Goal: Information Seeking & Learning: Compare options

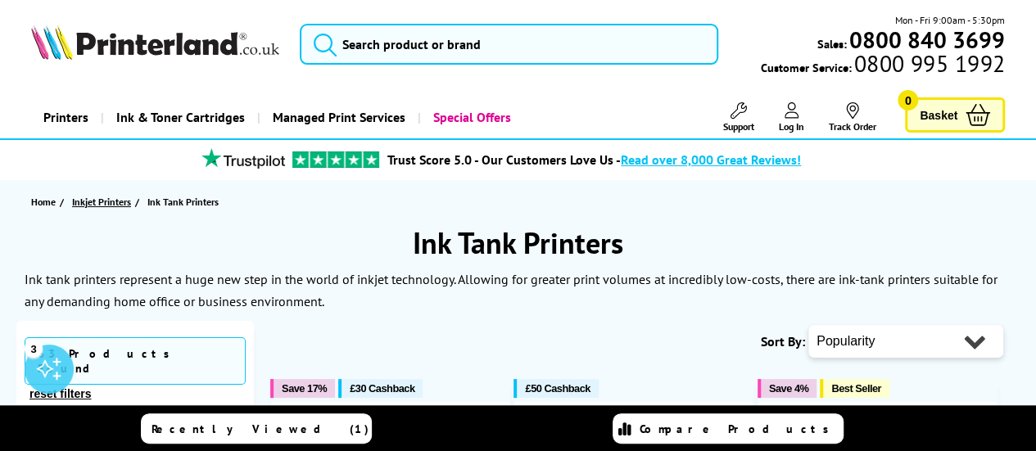
click at [108, 200] on span "Inkjet Printers" at bounding box center [101, 201] width 59 height 17
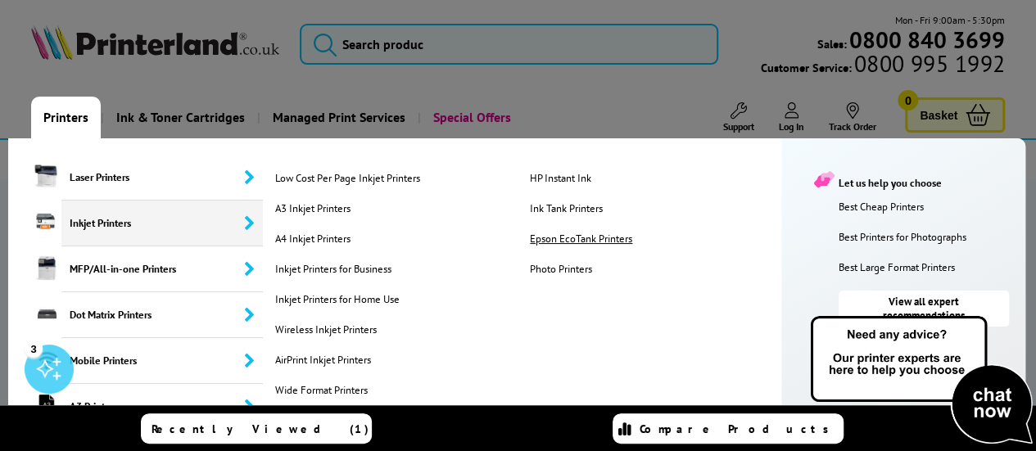
click at [631, 242] on link "Epson EcoTank Printers" at bounding box center [650, 239] width 248 height 14
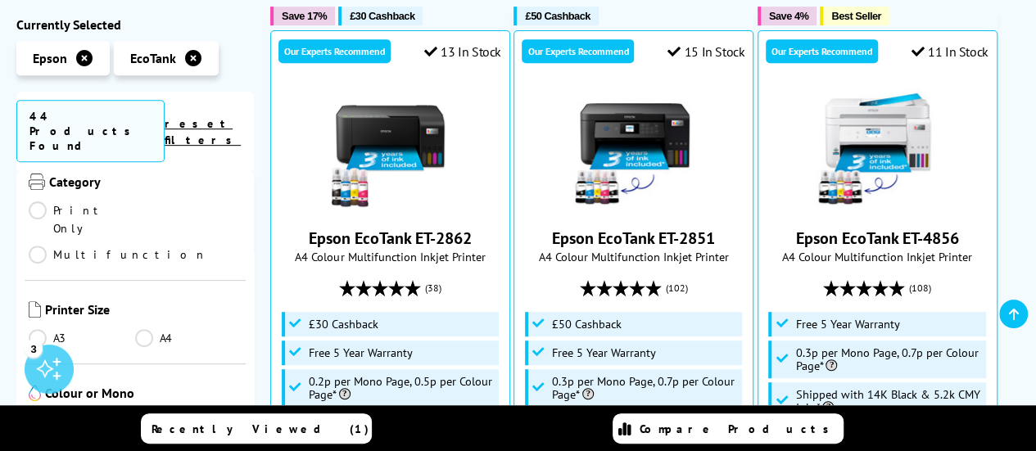
scroll to position [347, 0]
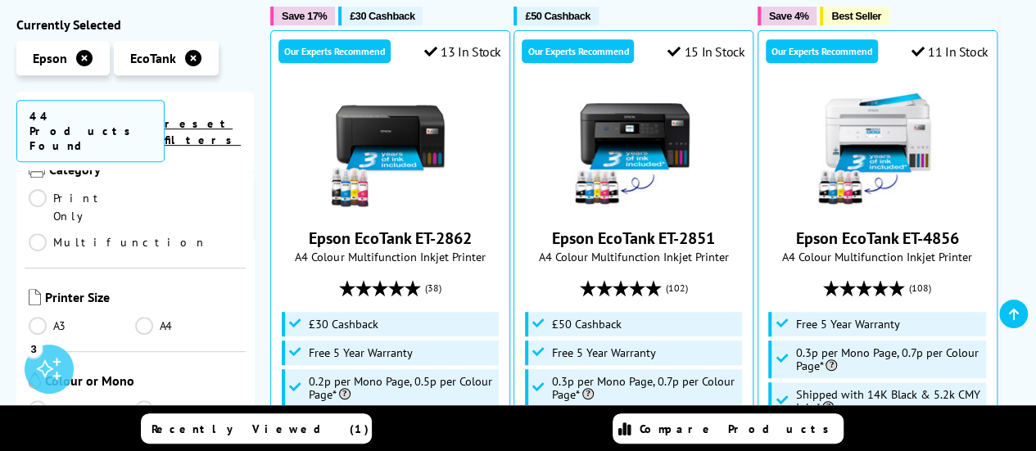
click at [38, 401] on link "Colour" at bounding box center [82, 410] width 106 height 18
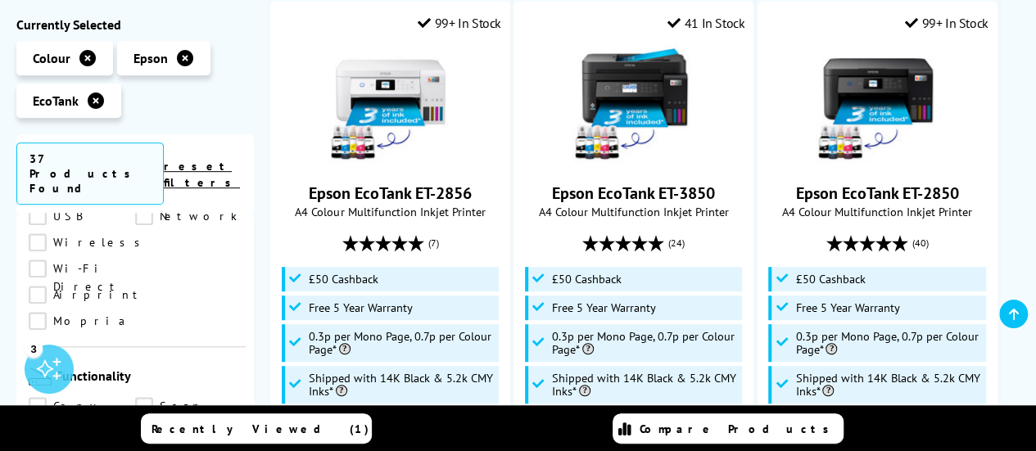
scroll to position [866, 0]
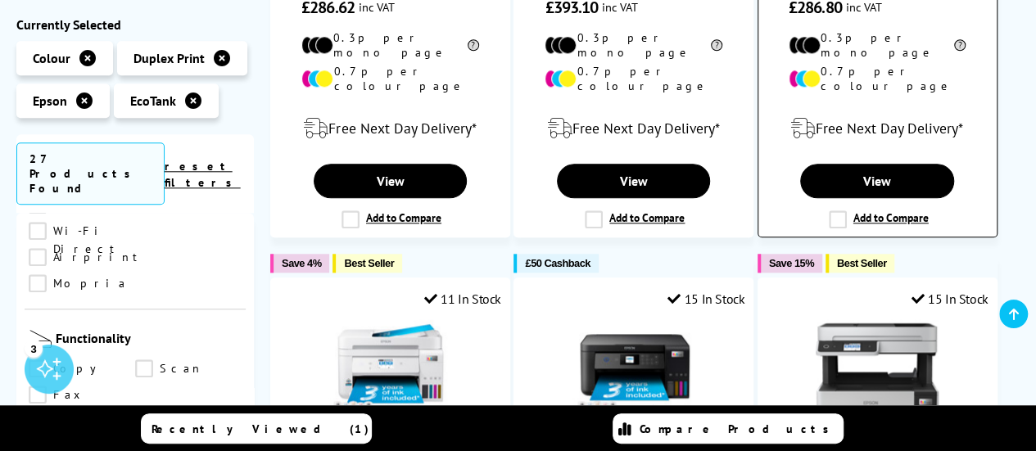
scroll to position [794, 0]
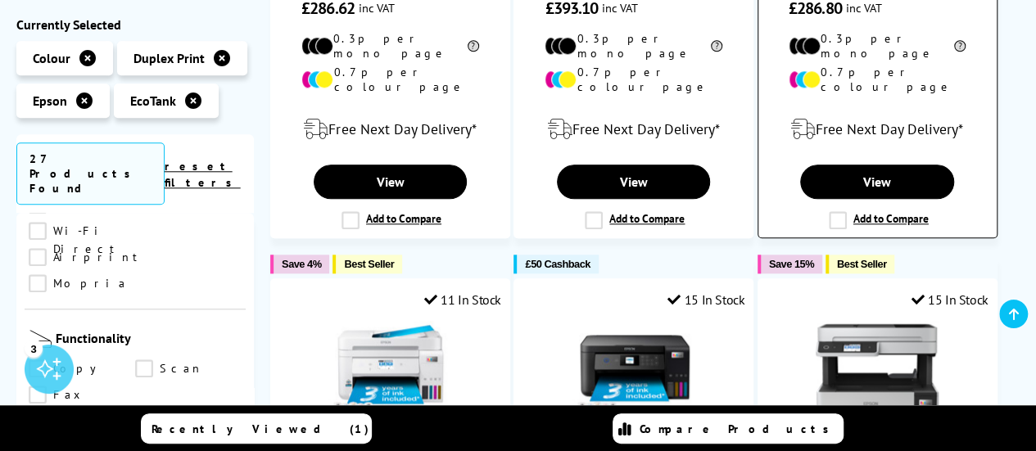
click at [840, 211] on label "Add to Compare" at bounding box center [879, 220] width 100 height 18
click at [0, 0] on input "Add to Compare" at bounding box center [0, 0] width 0 height 0
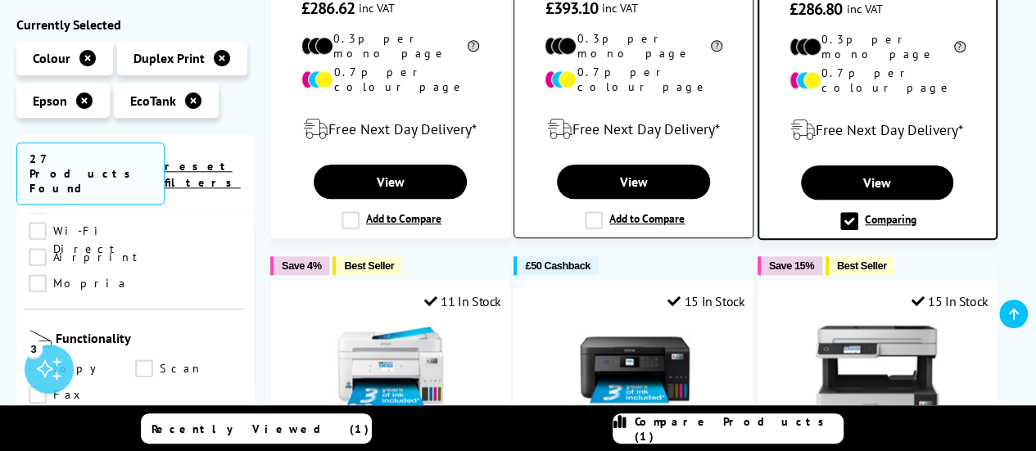
click at [600, 211] on label "Add to Compare" at bounding box center [635, 220] width 100 height 18
click at [0, 0] on input "Add to Compare" at bounding box center [0, 0] width 0 height 0
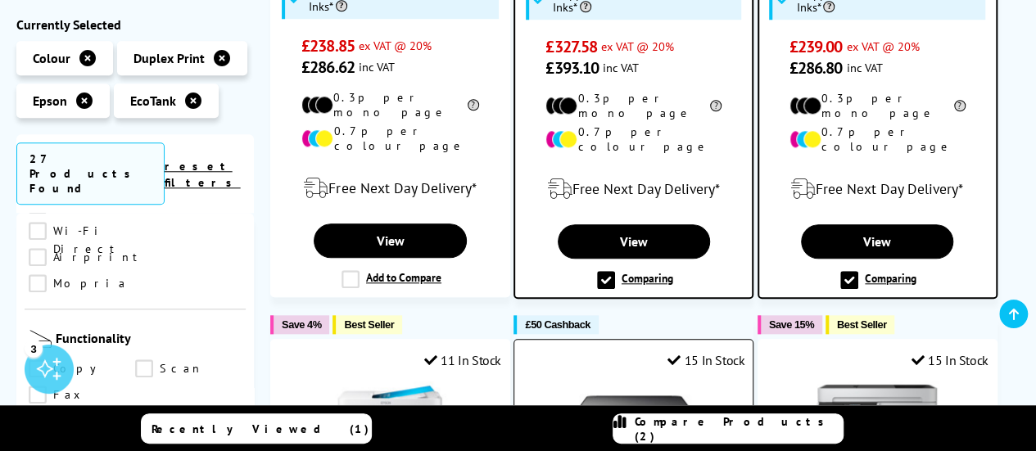
scroll to position [744, 0]
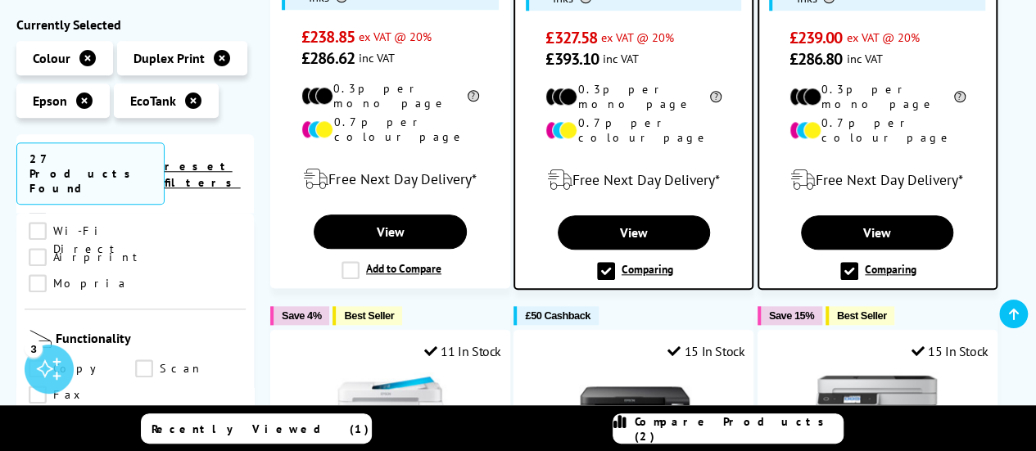
click at [850, 262] on label "Comparing" at bounding box center [878, 271] width 76 height 18
click at [0, 0] on input "Comparing" at bounding box center [0, 0] width 0 height 0
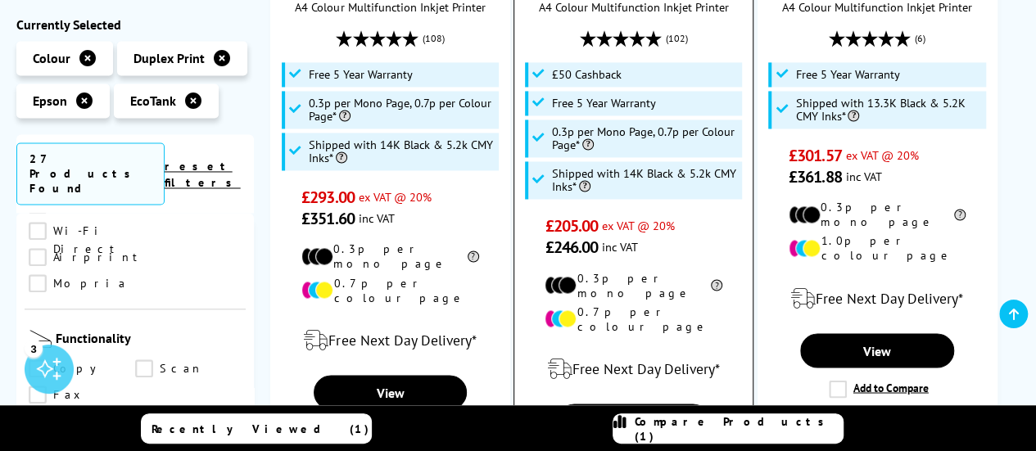
scroll to position [1297, 0]
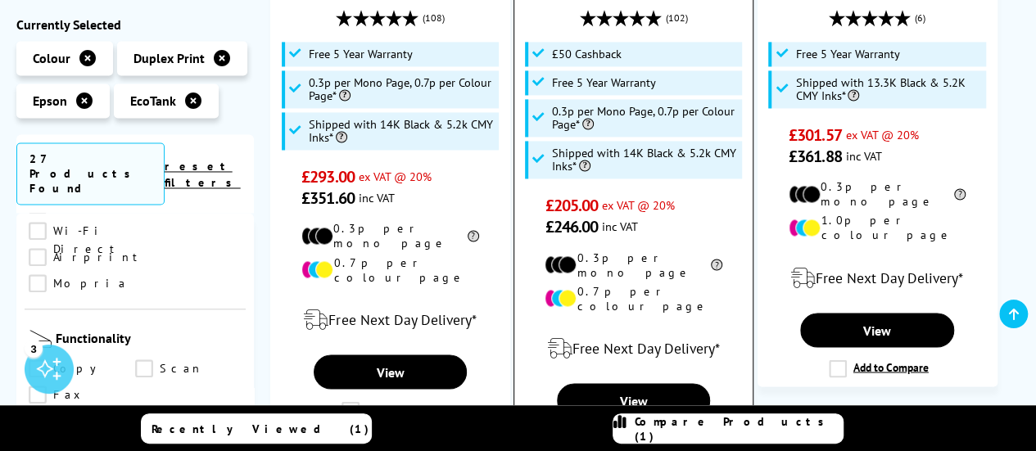
click at [593, 430] on label "Add to Compare" at bounding box center [635, 439] width 100 height 18
click at [0, 0] on input "Add to Compare" at bounding box center [0, 0] width 0 height 0
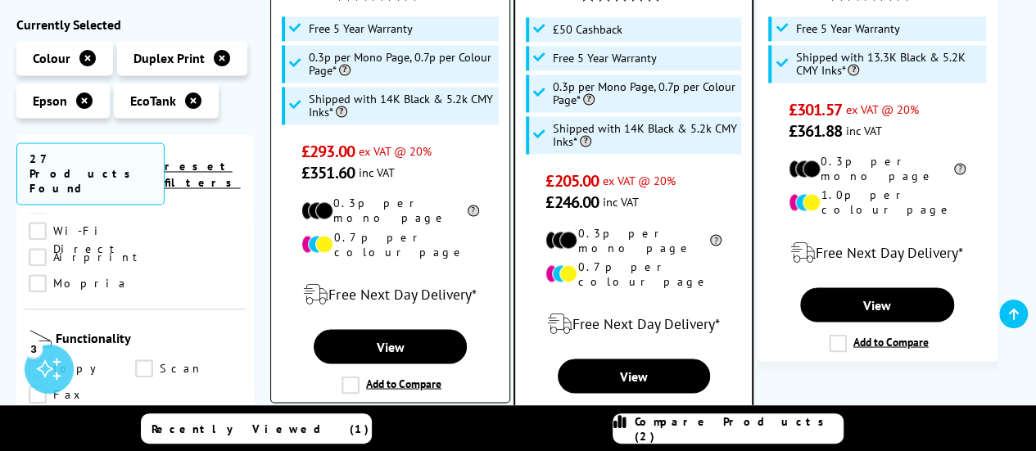
scroll to position [1324, 0]
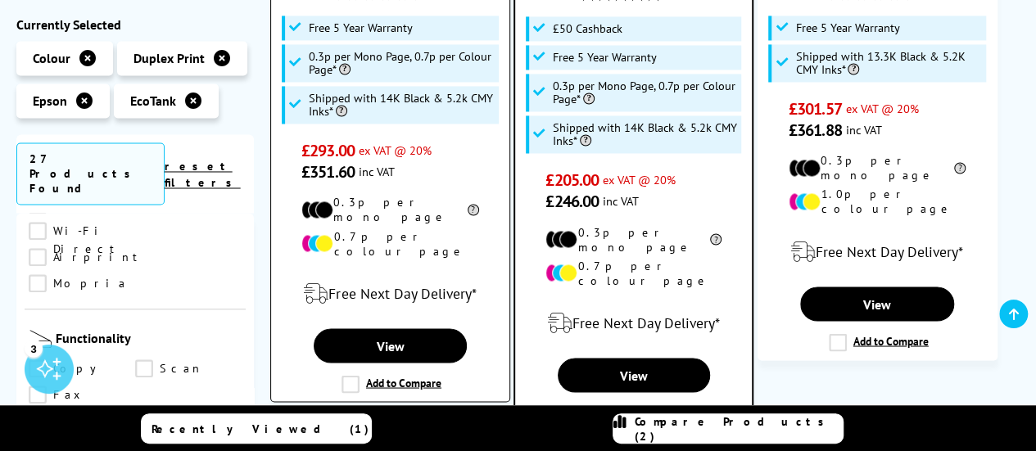
click at [345, 375] on label "Add to Compare" at bounding box center [392, 384] width 100 height 18
click at [0, 0] on input "Add to Compare" at bounding box center [0, 0] width 0 height 0
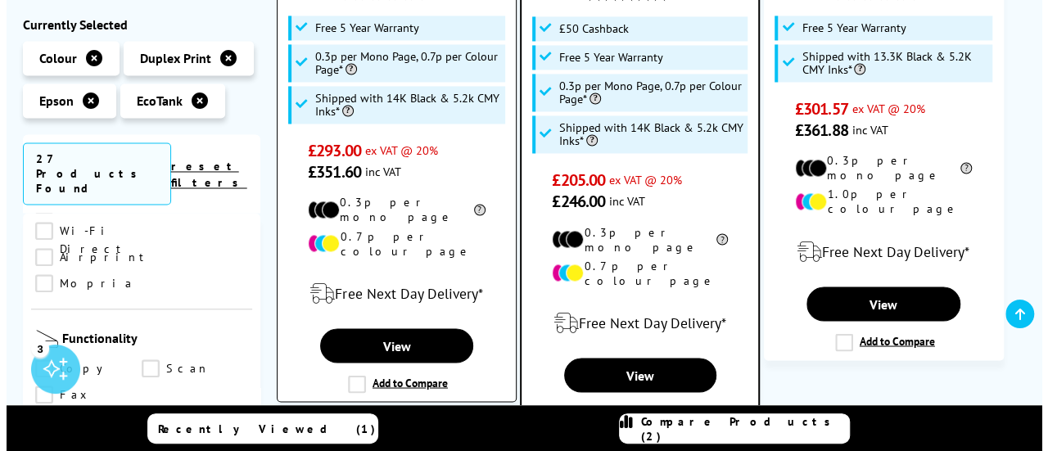
scroll to position [1324, 0]
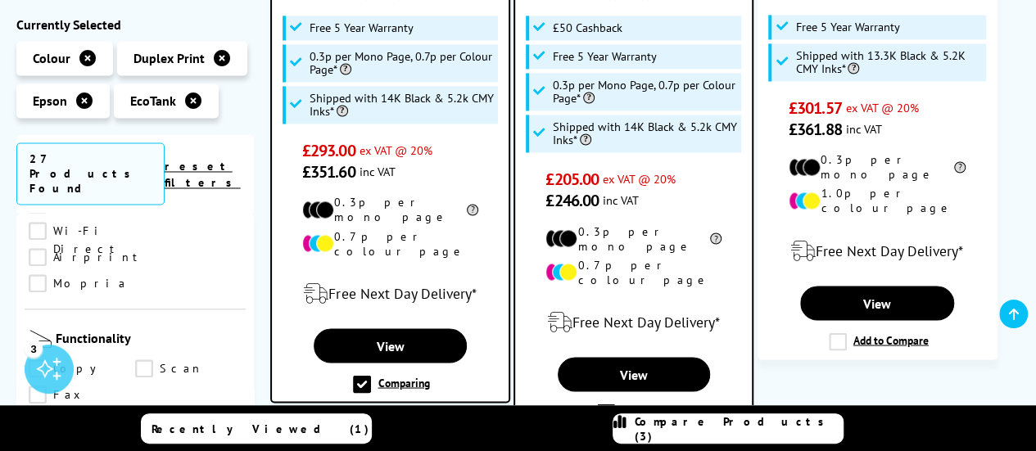
click at [741, 425] on span "Compare Products (3)" at bounding box center [739, 428] width 208 height 29
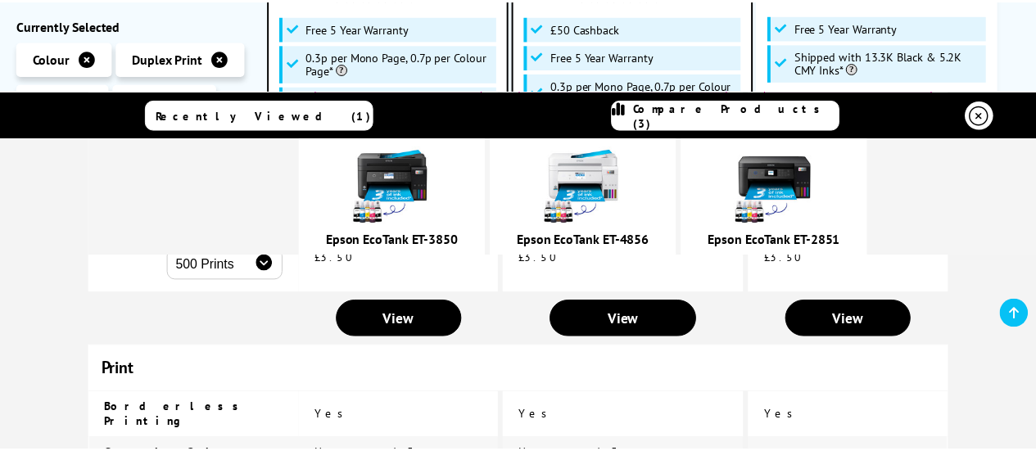
scroll to position [0, 0]
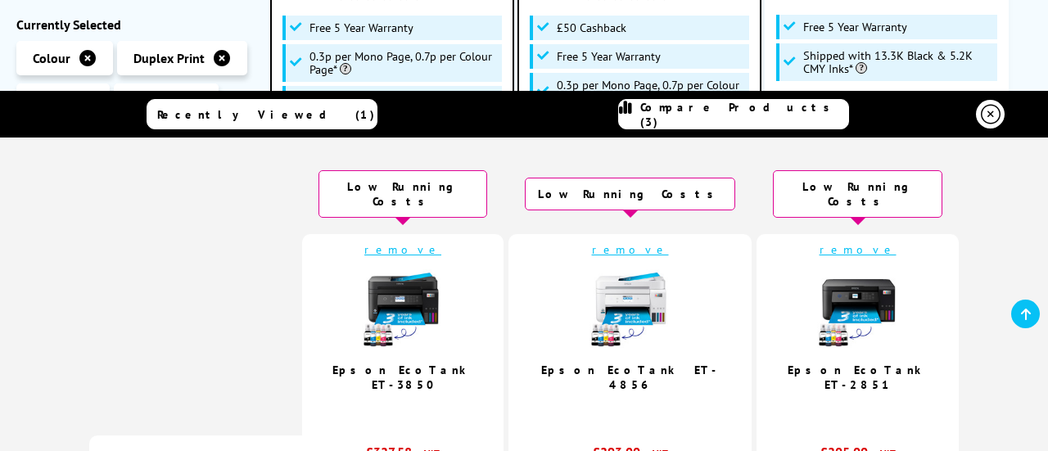
click at [981, 115] on icon at bounding box center [991, 115] width 20 height 20
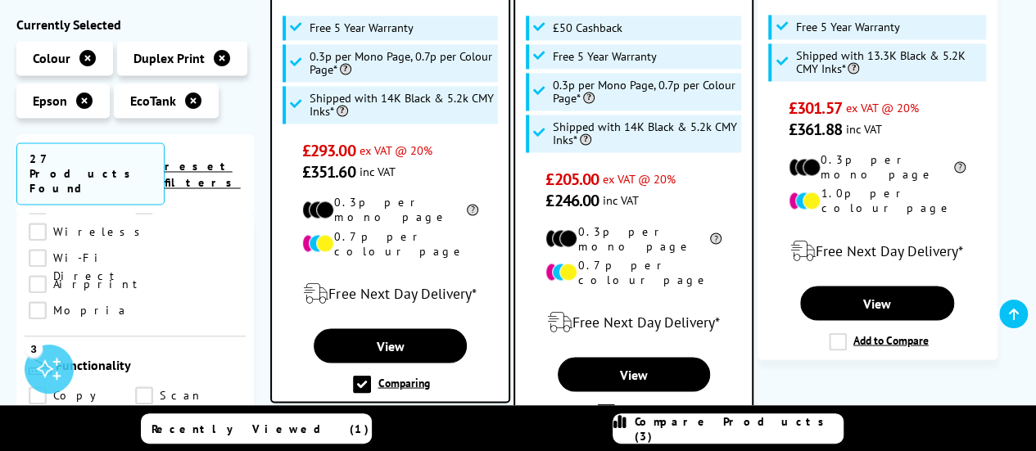
scroll to position [838, 0]
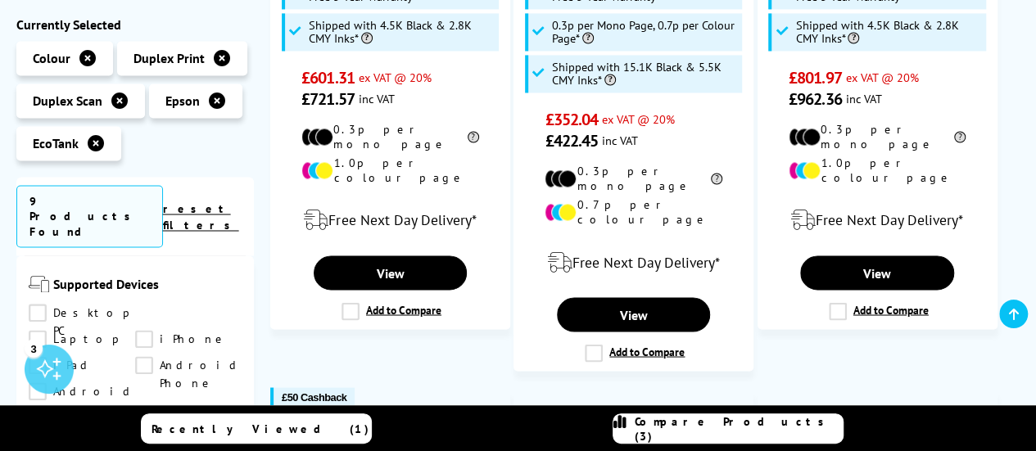
scroll to position [1098, 0]
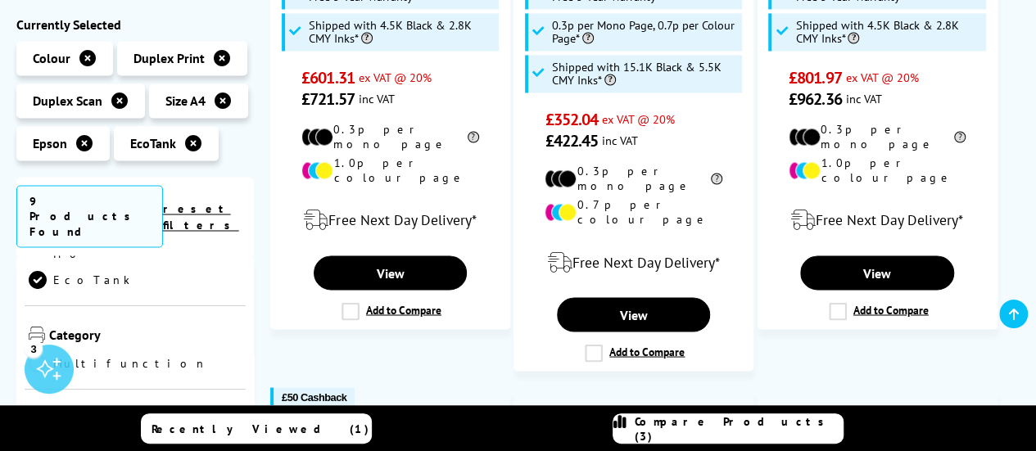
scroll to position [110, 0]
click at [36, 353] on link "Multifunction" at bounding box center [118, 362] width 179 height 18
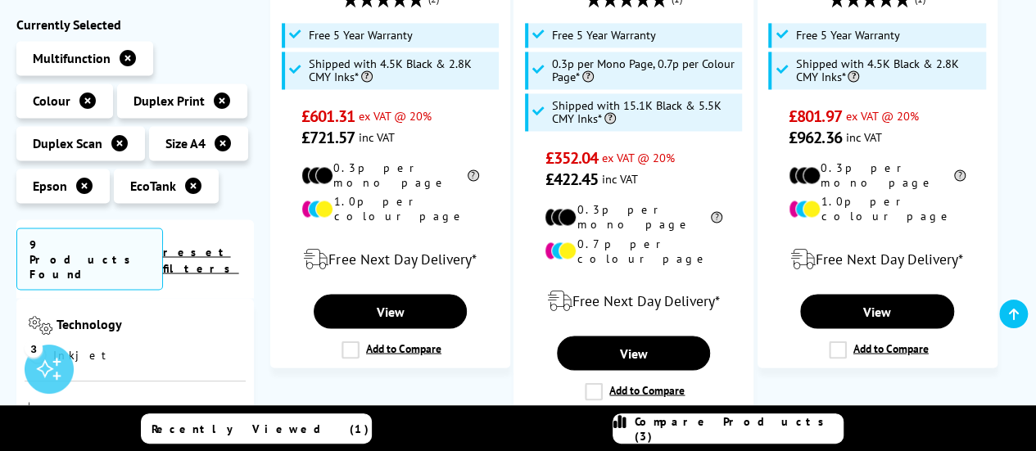
scroll to position [418, 0]
click at [35, 341] on link "Inkjet" at bounding box center [82, 350] width 106 height 18
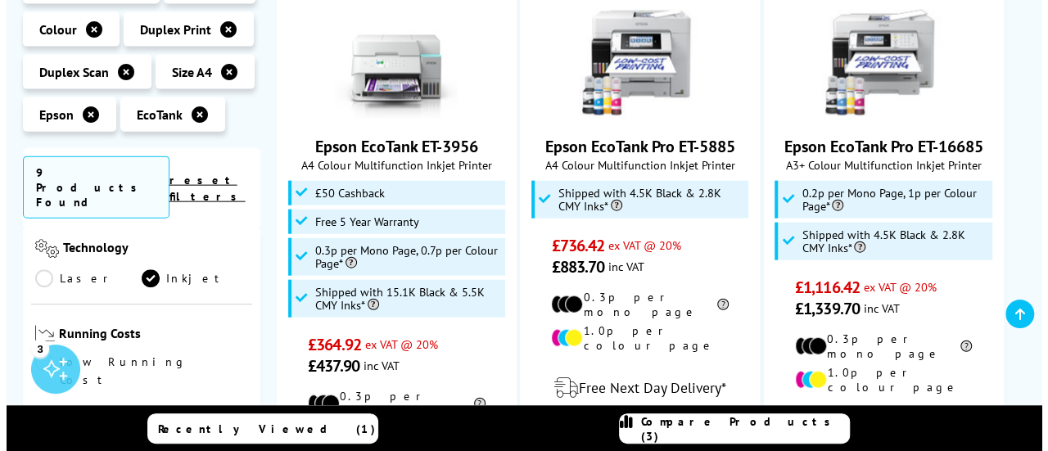
scroll to position [1818, 0]
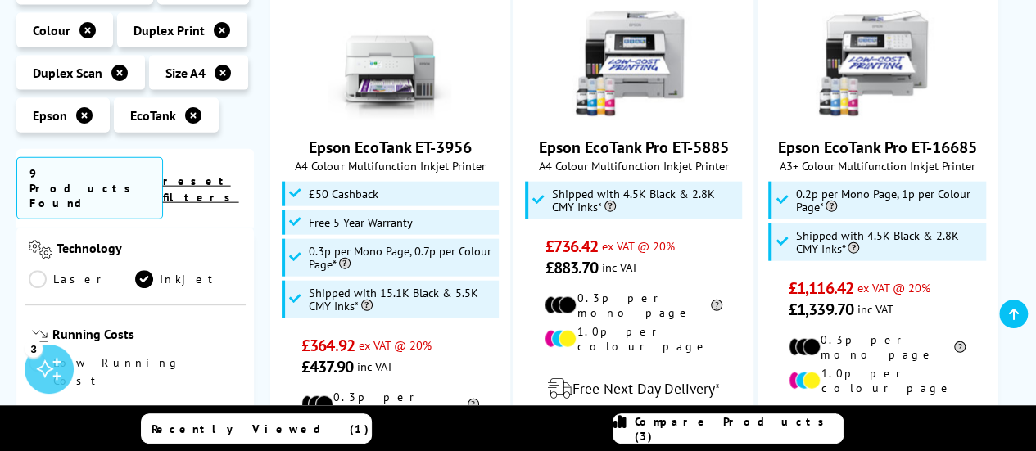
click at [247, 431] on span "Recently Viewed (1)" at bounding box center [261, 429] width 218 height 15
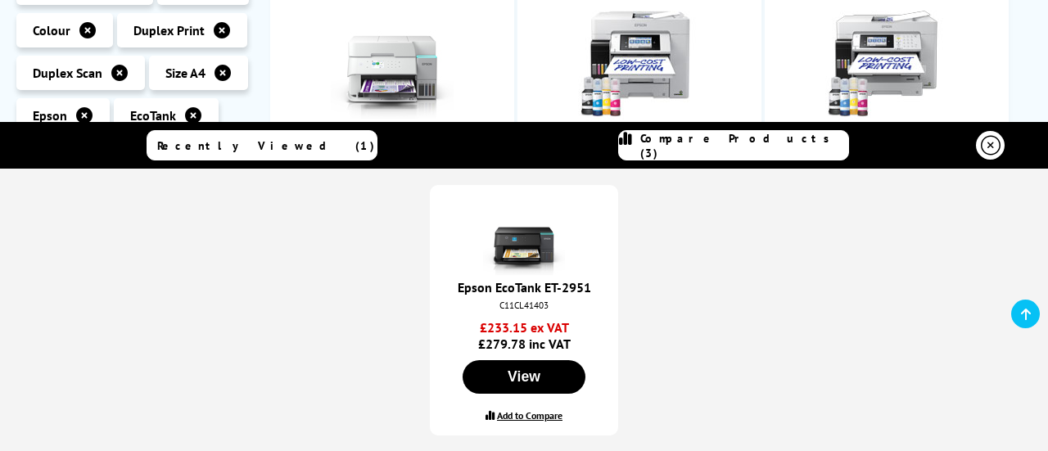
click at [516, 251] on img at bounding box center [524, 235] width 82 height 82
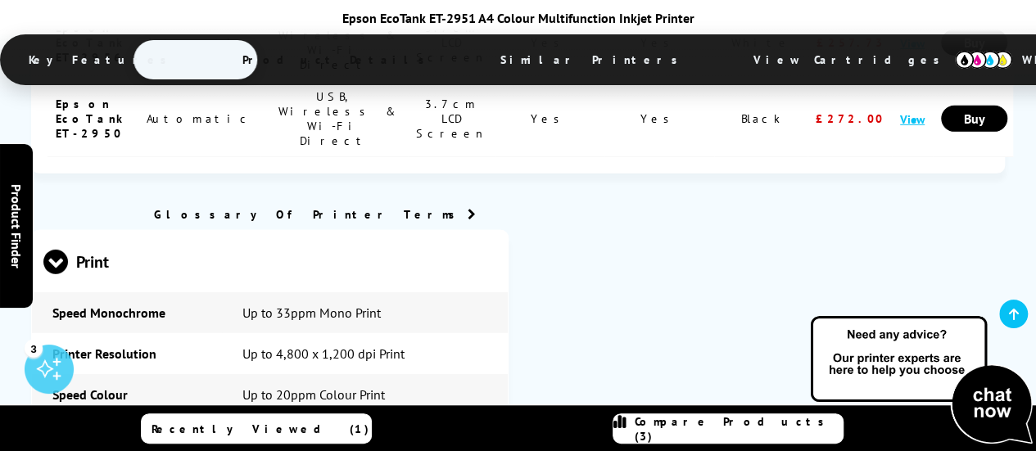
scroll to position [2409, 0]
